Goal: Task Accomplishment & Management: Manage account settings

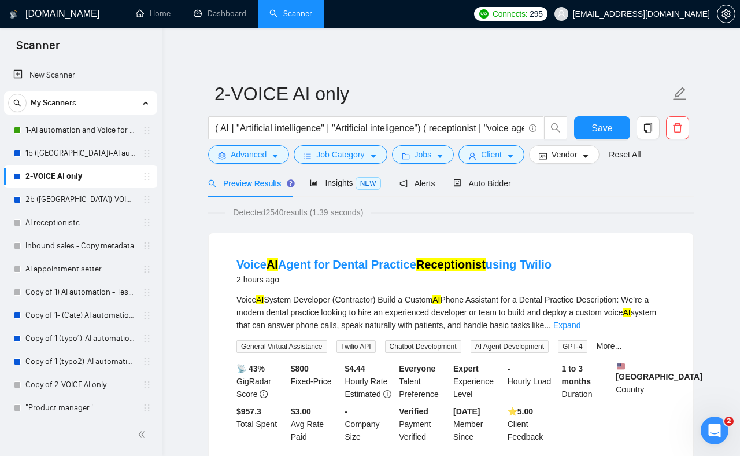
click at [81, 175] on link "2-VOICE AI only" at bounding box center [80, 176] width 110 height 23
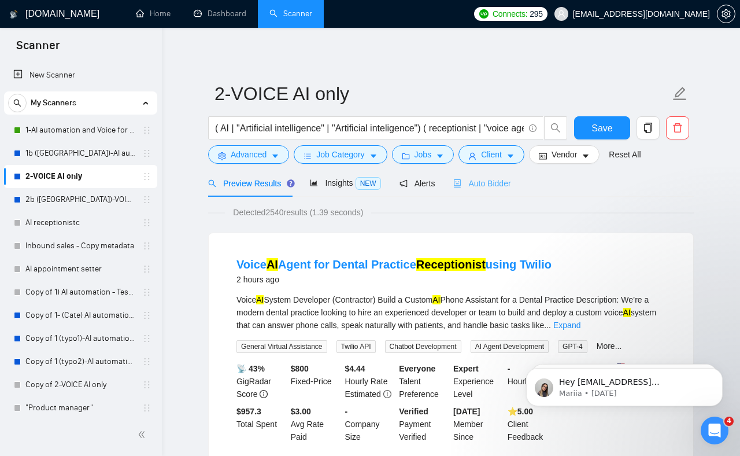
click at [490, 189] on div "Auto Bidder" at bounding box center [481, 182] width 57 height 27
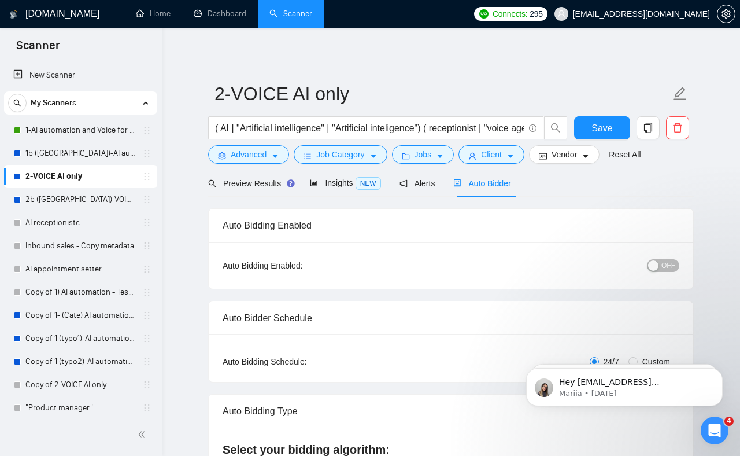
checkbox input "true"
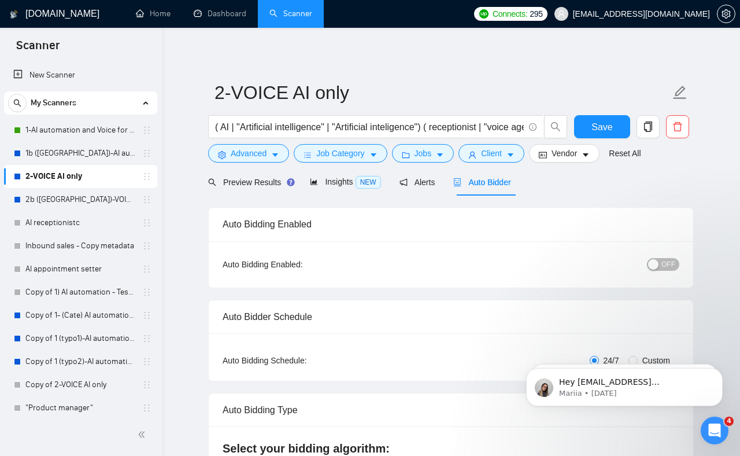
click at [662, 265] on span "OFF" at bounding box center [669, 264] width 14 height 13
drag, startPoint x: 466, startPoint y: 246, endPoint x: 423, endPoint y: 231, distance: 45.4
click at [448, 241] on div "Auto Bidding Enabled: ON" at bounding box center [451, 264] width 485 height 46
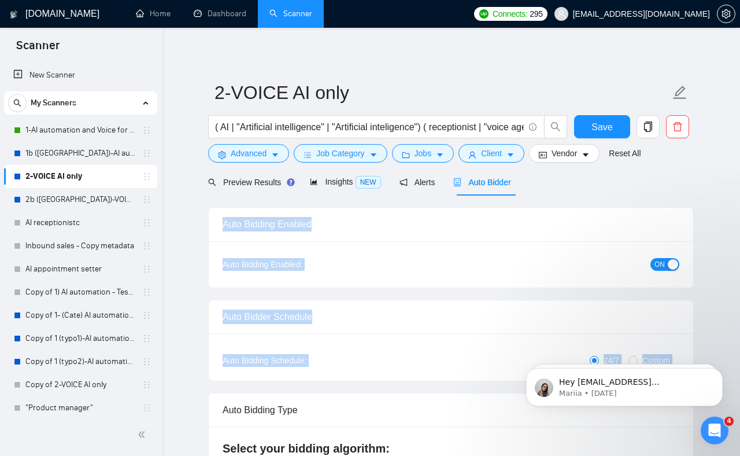
drag, startPoint x: 346, startPoint y: 209, endPoint x: 346, endPoint y: 389, distance: 180.5
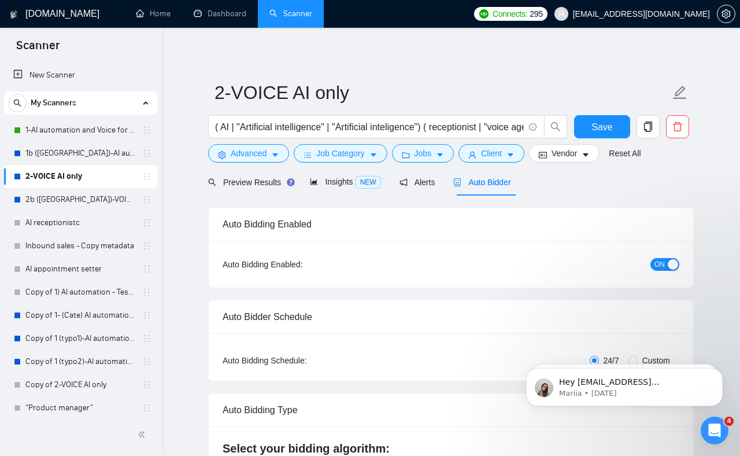
click at [370, 372] on div "Auto Bidding Type: Automated (recommended) Semi-automated Auto Bidding Schedule…" at bounding box center [451, 356] width 485 height 47
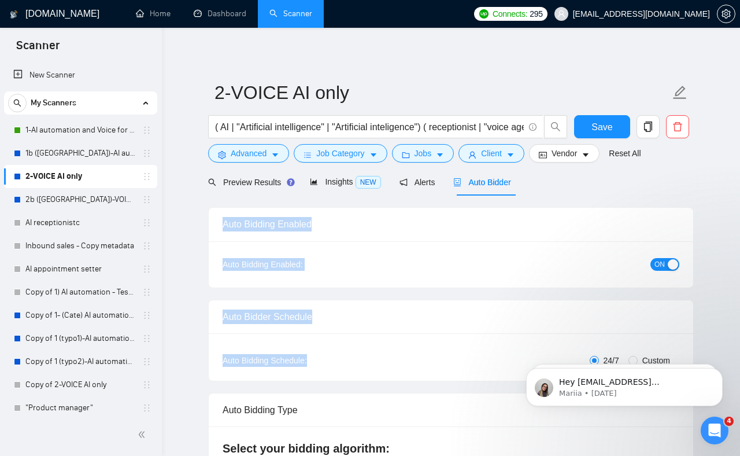
drag, startPoint x: 356, startPoint y: 350, endPoint x: 224, endPoint y: 214, distance: 189.0
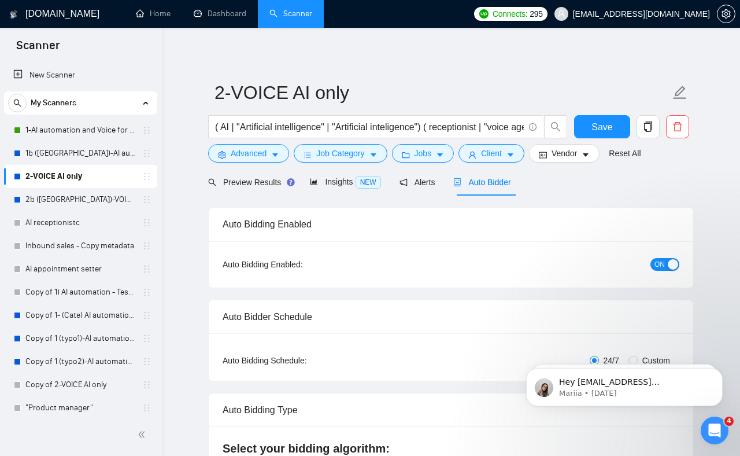
click at [230, 217] on div "Auto Bidding Enabled" at bounding box center [451, 224] width 457 height 33
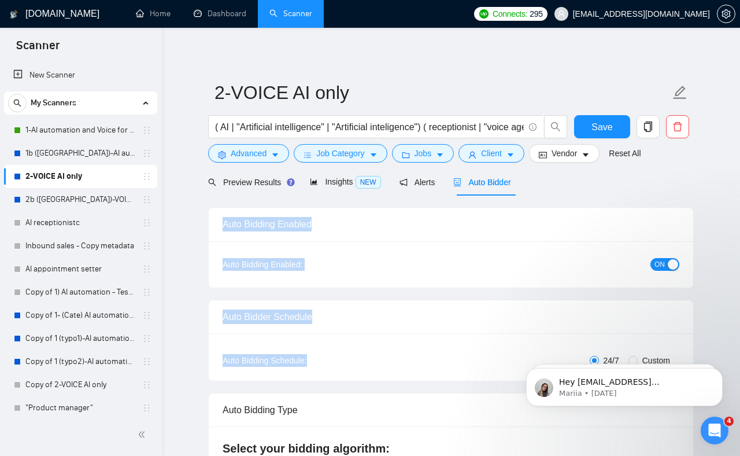
drag, startPoint x: 230, startPoint y: 217, endPoint x: 293, endPoint y: 367, distance: 162.0
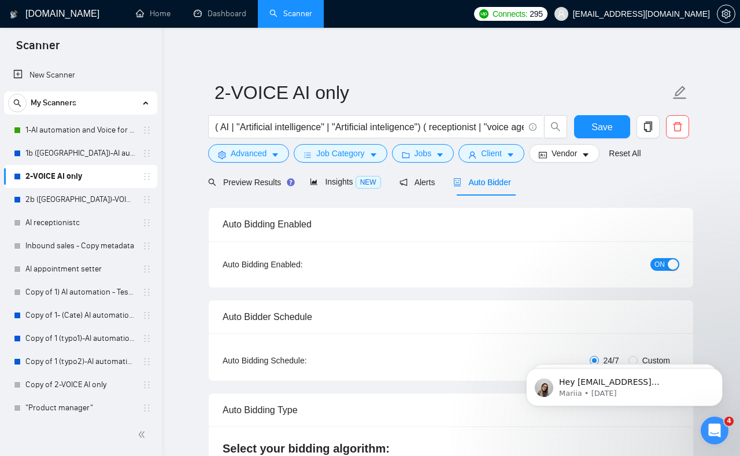
click at [289, 359] on div "Auto Bidding Schedule:" at bounding box center [299, 360] width 152 height 13
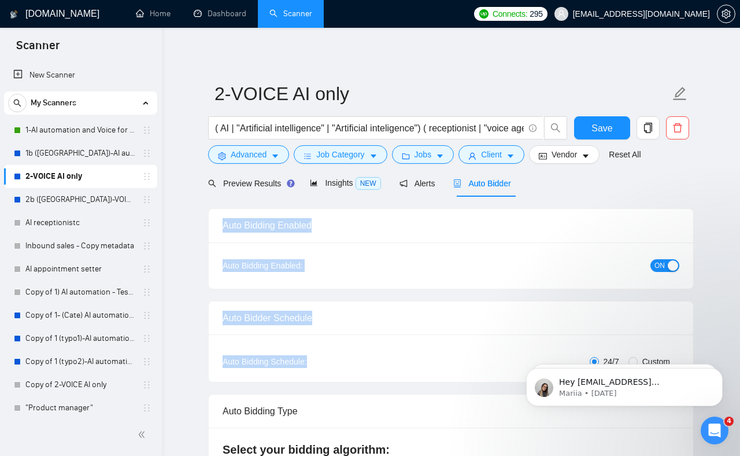
drag, startPoint x: 278, startPoint y: 326, endPoint x: 253, endPoint y: 208, distance: 121.1
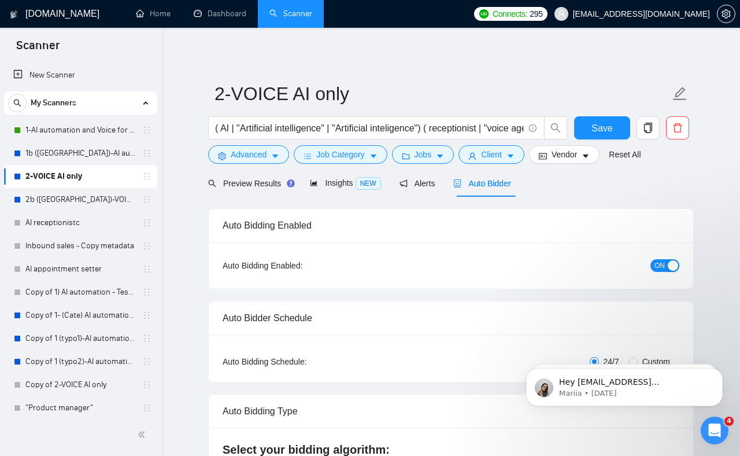
drag, startPoint x: 364, startPoint y: 267, endPoint x: 387, endPoint y: 323, distance: 60.2
click at [366, 268] on div "Auto Bidding Enabled:" at bounding box center [299, 265] width 152 height 13
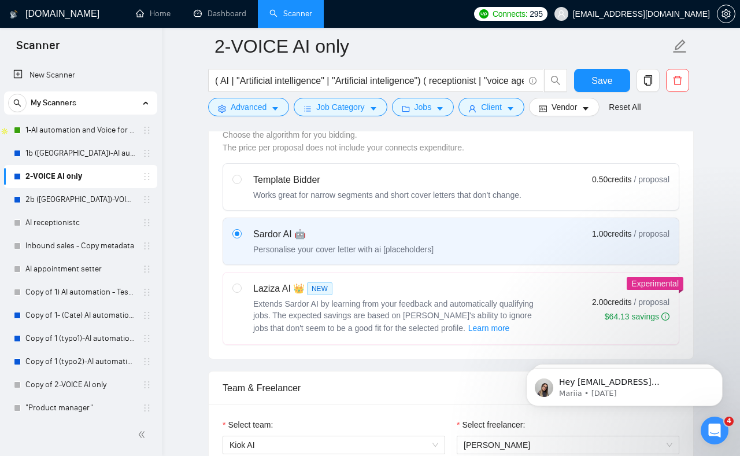
scroll to position [324, 0]
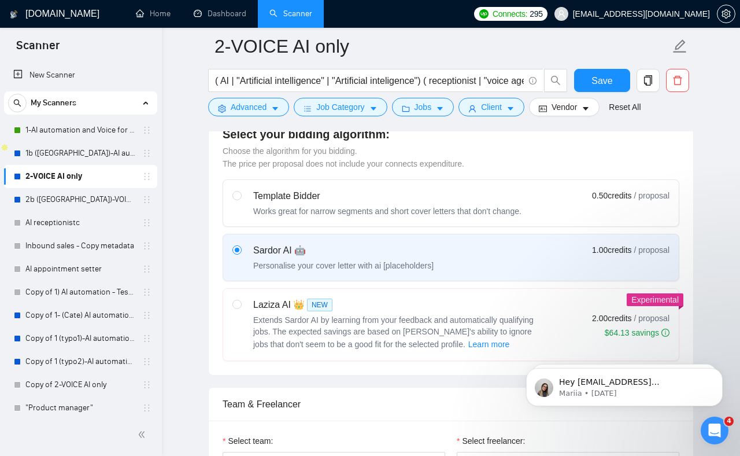
click at [233, 309] on label at bounding box center [237, 324] width 9 height 53
click at [233, 308] on input "radio" at bounding box center [237, 304] width 8 height 8
radio input "true"
radio input "false"
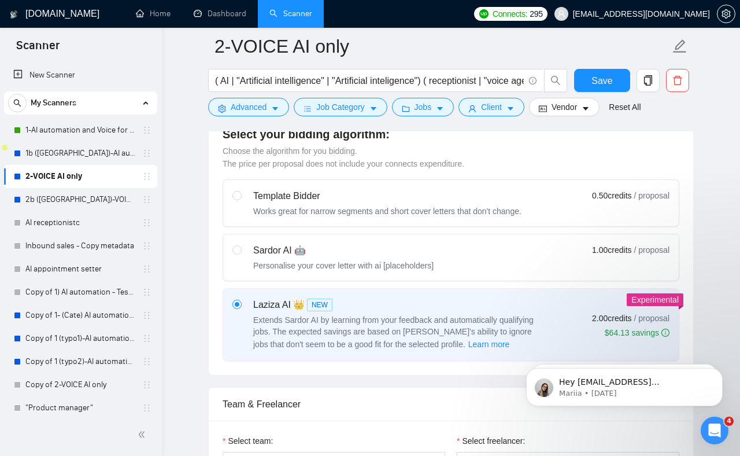
click at [216, 291] on div "Select your bidding algorithm: Choose the algorithm for you bidding. The price …" at bounding box center [451, 243] width 485 height 263
drag, startPoint x: 597, startPoint y: 84, endPoint x: 556, endPoint y: 107, distance: 47.1
click at [596, 84] on span "Save" at bounding box center [602, 80] width 21 height 14
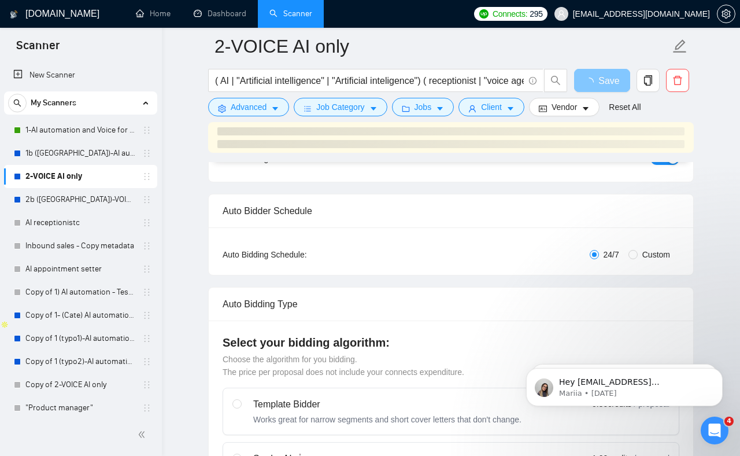
scroll to position [0, 0]
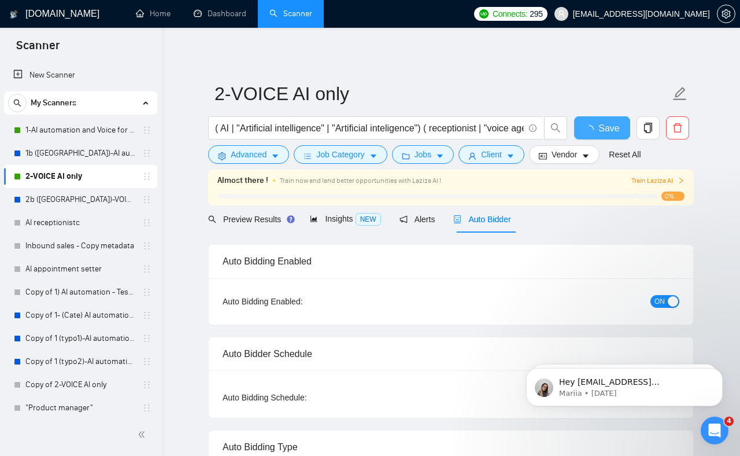
checkbox input "true"
click at [212, 19] on link "Dashboard" at bounding box center [220, 14] width 53 height 10
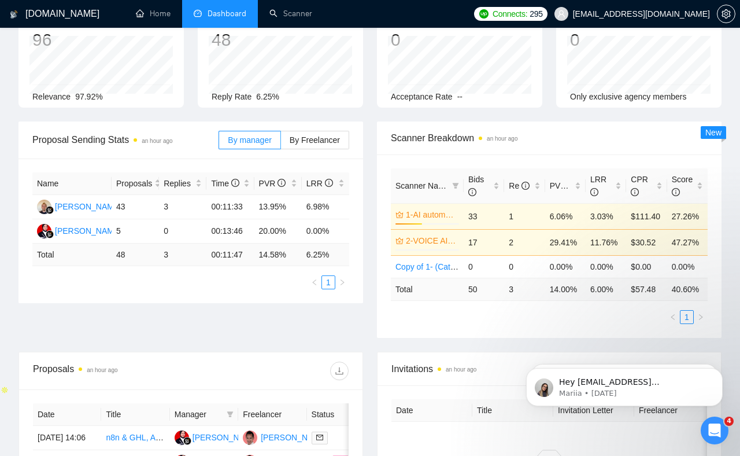
scroll to position [80, 0]
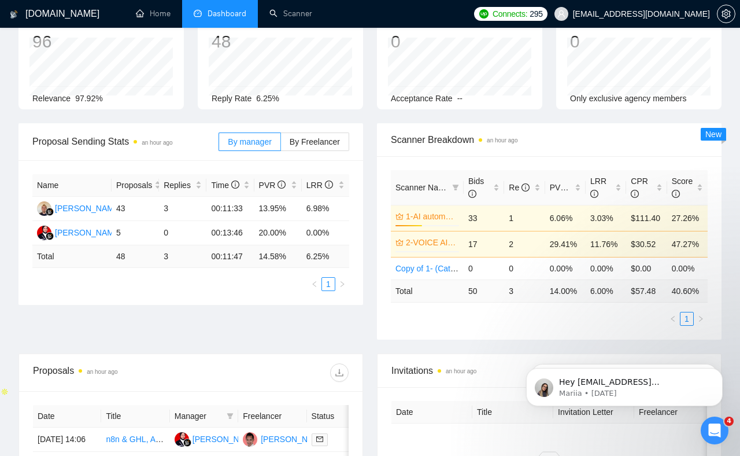
click at [555, 302] on td "14.00 %" at bounding box center [565, 290] width 40 height 23
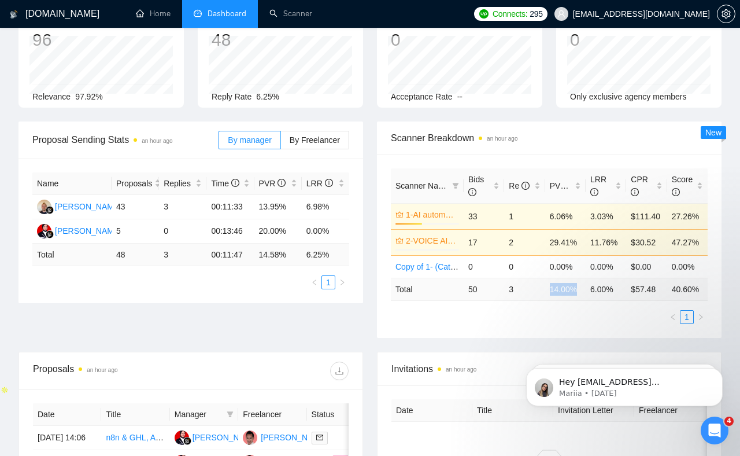
drag, startPoint x: 555, startPoint y: 302, endPoint x: 579, endPoint y: 302, distance: 23.7
click at [582, 300] on td "14.00 %" at bounding box center [565, 289] width 40 height 23
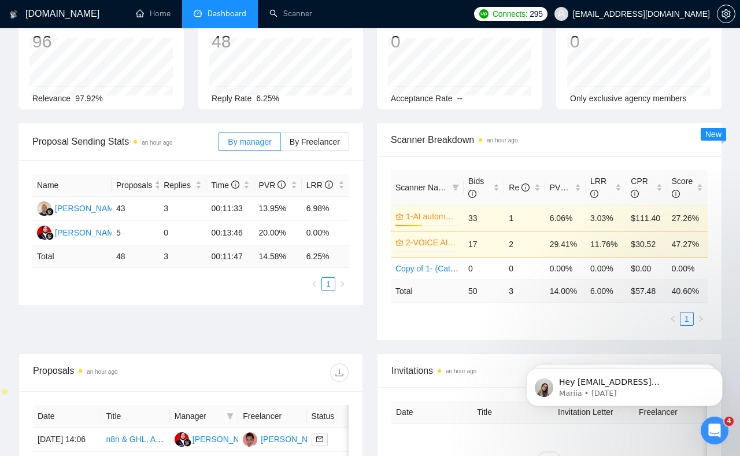
click at [598, 300] on td "6.00 %" at bounding box center [606, 290] width 40 height 23
drag, startPoint x: 598, startPoint y: 300, endPoint x: 555, endPoint y: 304, distance: 43.6
click at [559, 300] on tr "Total 50 3 14.00 % 6.00 % $ 57.48 40.60 %" at bounding box center [549, 290] width 317 height 23
click at [545, 318] on div "Scanner Name Bids Re PVR LRR CPR Score 1-AI automation and Voice for CRM & Book…" at bounding box center [549, 248] width 317 height 156
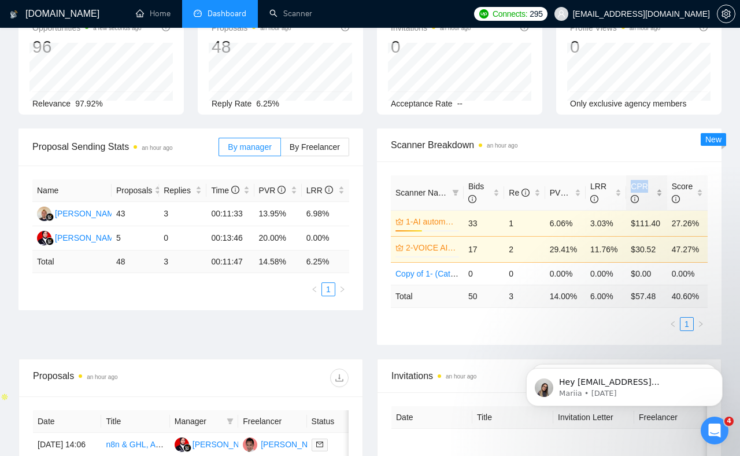
copy span "CPR"
drag, startPoint x: 633, startPoint y: 184, endPoint x: 642, endPoint y: 151, distance: 34.1
click at [642, 152] on div "Scanner Breakdown an hour ago Scanner Name Bids Re PVR LRR CPR Score 1-AI autom…" at bounding box center [549, 236] width 345 height 216
drag, startPoint x: 634, startPoint y: 145, endPoint x: 615, endPoint y: 147, distance: 19.8
click at [634, 145] on span "Scanner Breakdown an hour ago" at bounding box center [549, 145] width 317 height 14
